Goal: Subscribe to service/newsletter

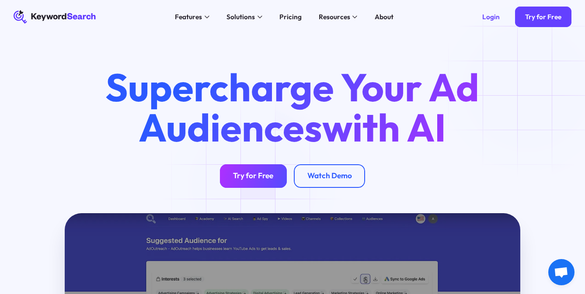
click at [255, 187] on link "Try for Free" at bounding box center [253, 176] width 67 height 24
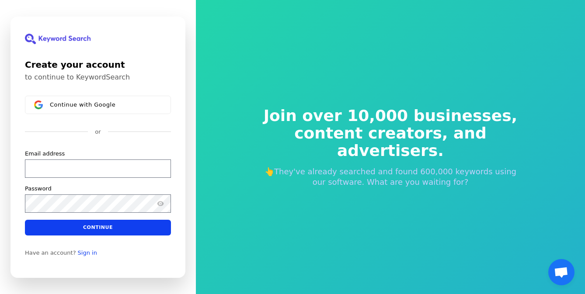
scroll to position [10, 0]
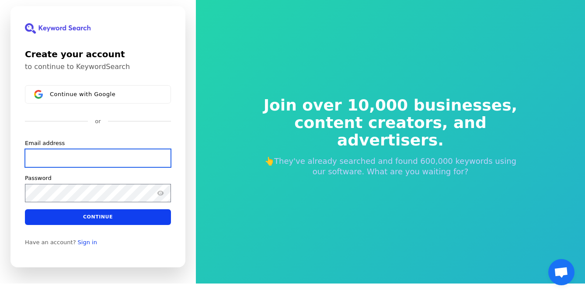
click at [110, 159] on input "Email address" at bounding box center [98, 158] width 146 height 18
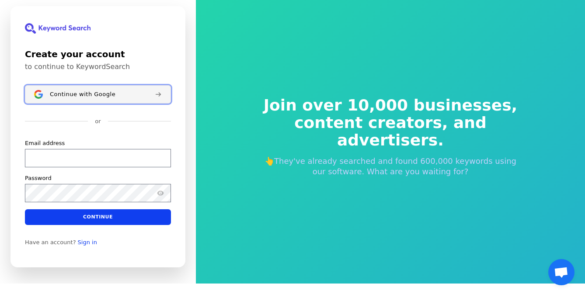
click at [129, 87] on button "Continue with Google" at bounding box center [98, 94] width 146 height 18
